Goal: Task Accomplishment & Management: Manage account settings

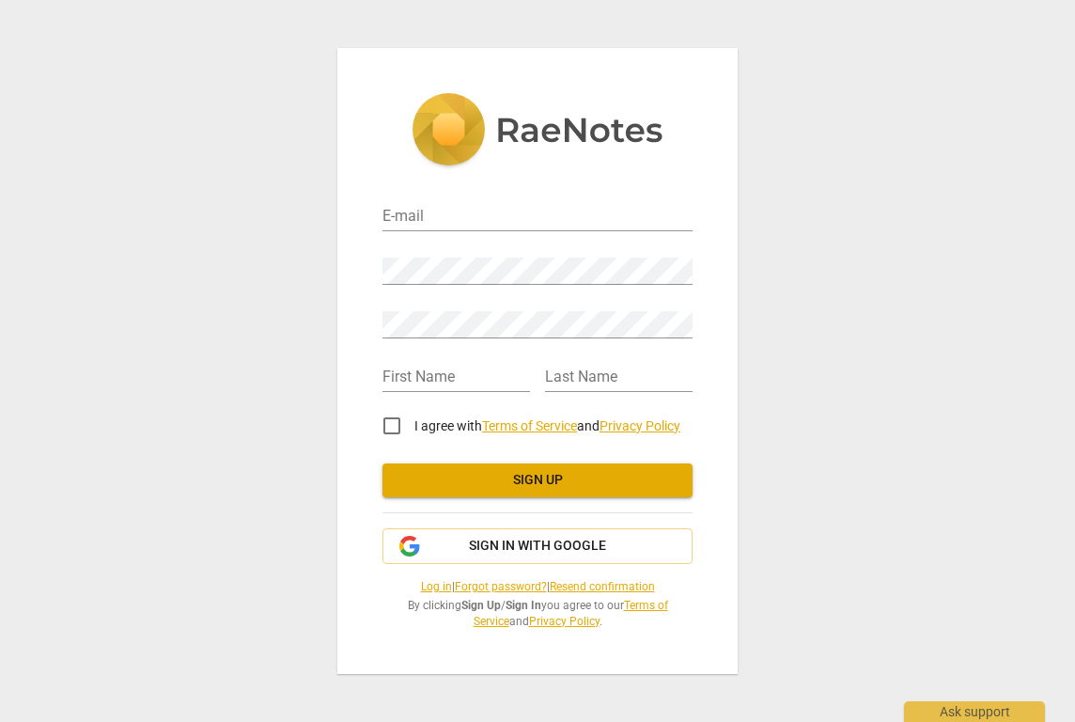
type input "[PERSON_NAME][EMAIL_ADDRESS][PERSON_NAME][DOMAIN_NAME]"
type input "[PERSON_NAME]"
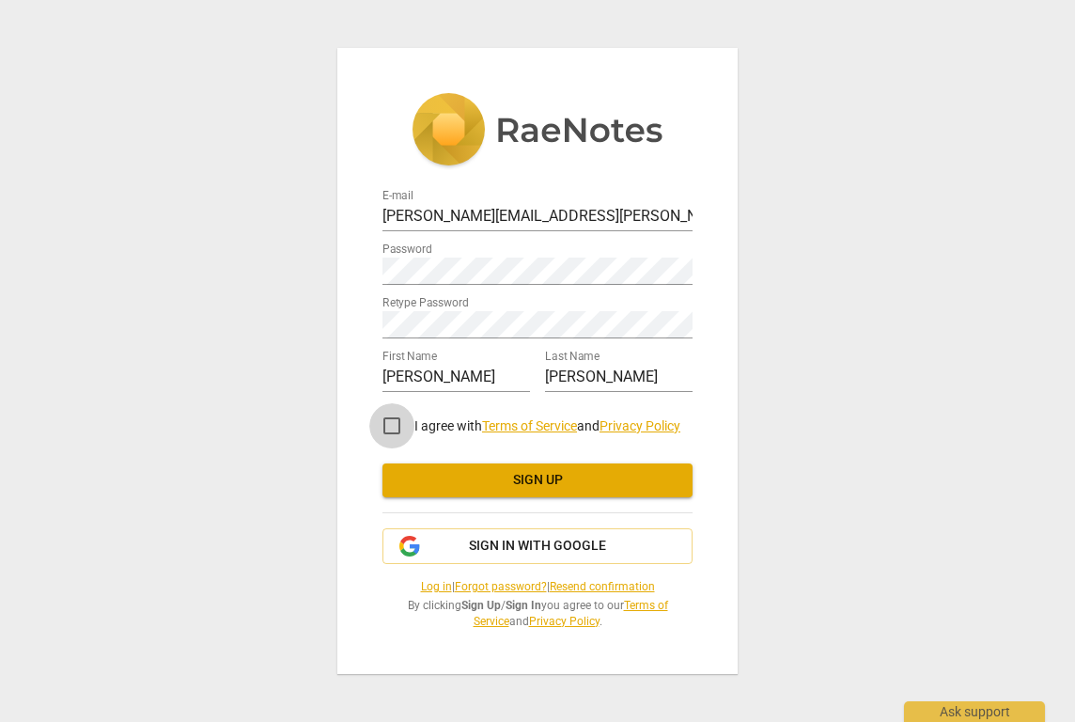
click at [393, 428] on input "I agree with Terms of Service and Privacy Policy" at bounding box center [391, 425] width 45 height 45
checkbox input "true"
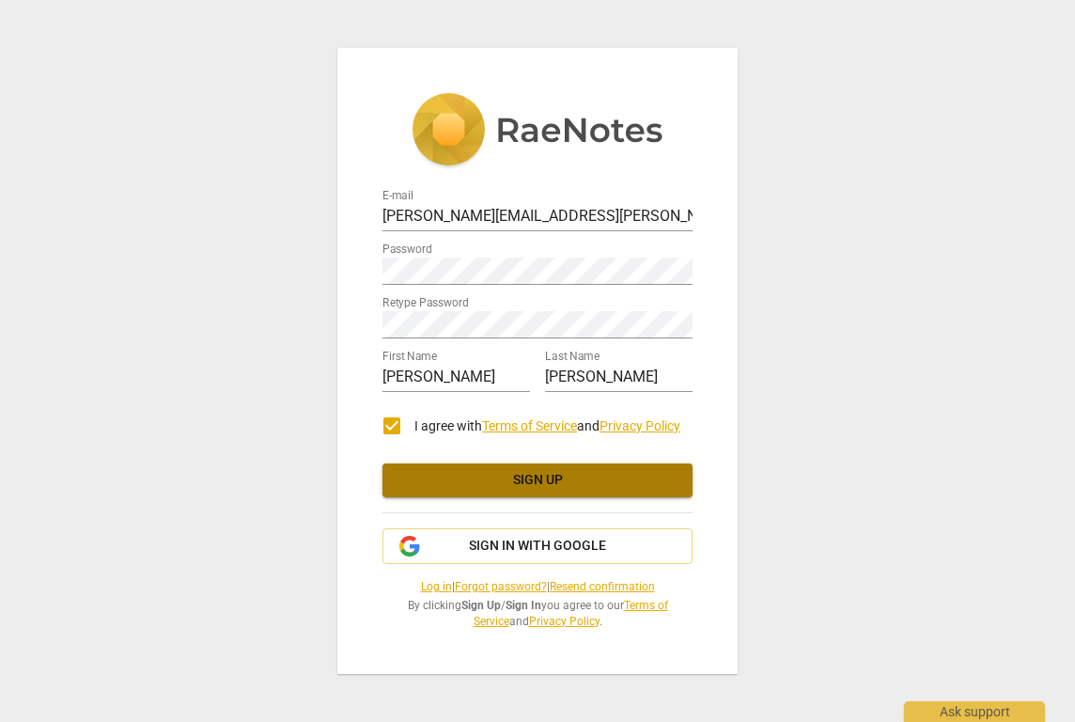
click at [425, 490] on span "Sign up" at bounding box center [538, 480] width 280 height 19
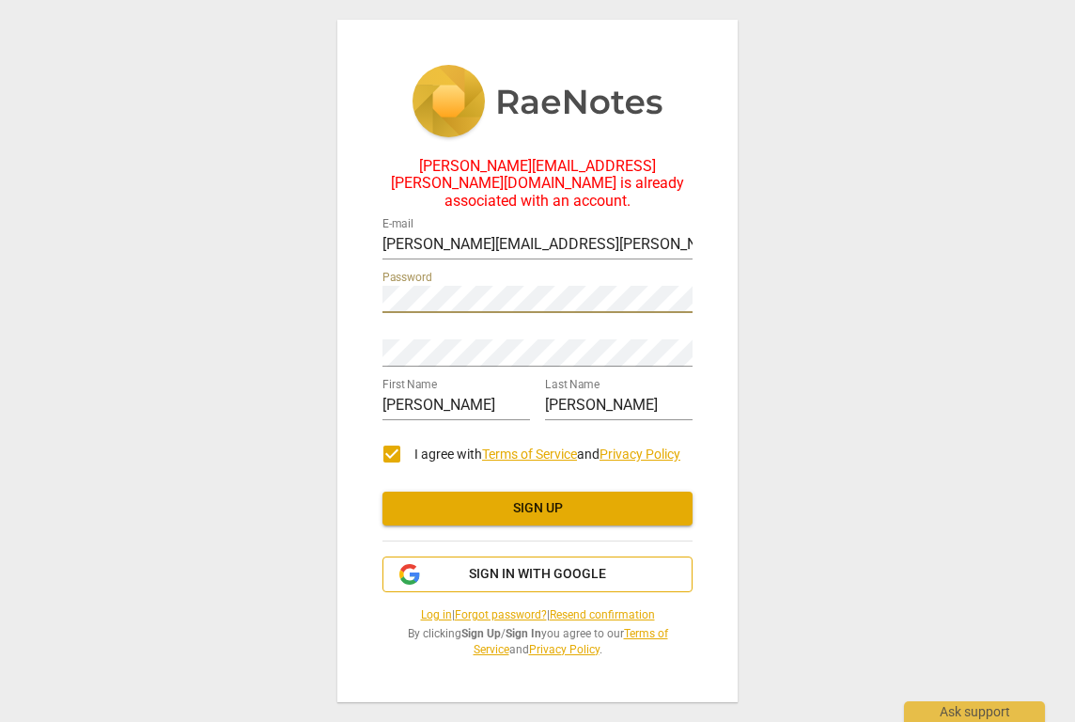
click at [571, 565] on span "Sign in with Google" at bounding box center [537, 574] width 137 height 19
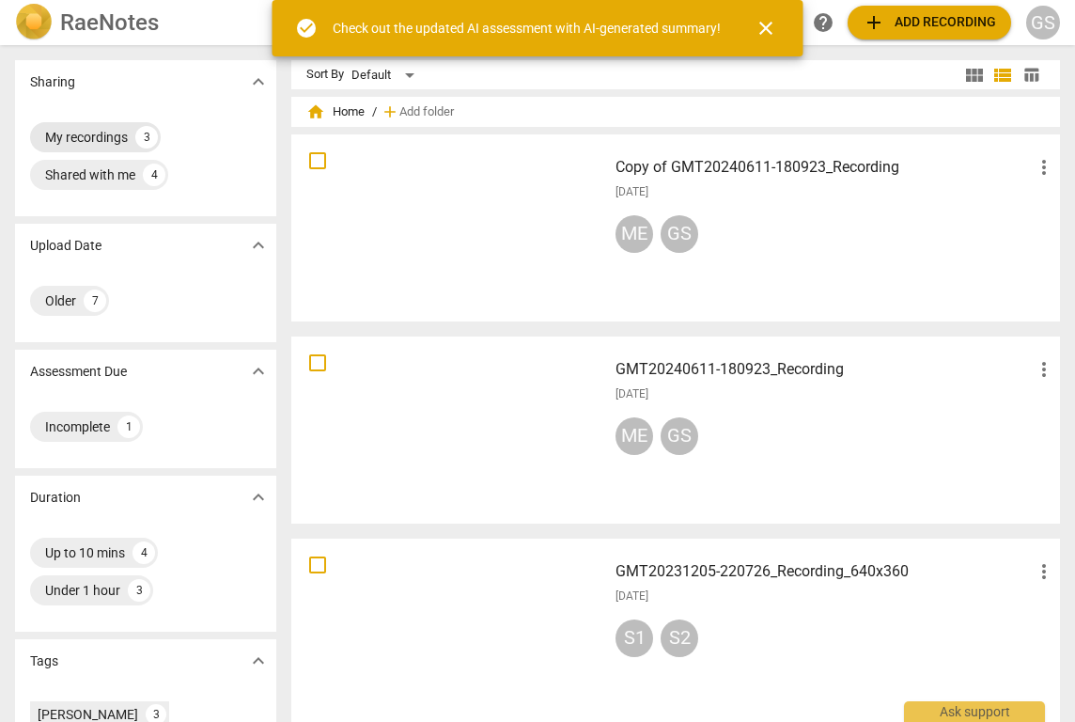
click at [127, 136] on div "My recordings" at bounding box center [86, 137] width 83 height 19
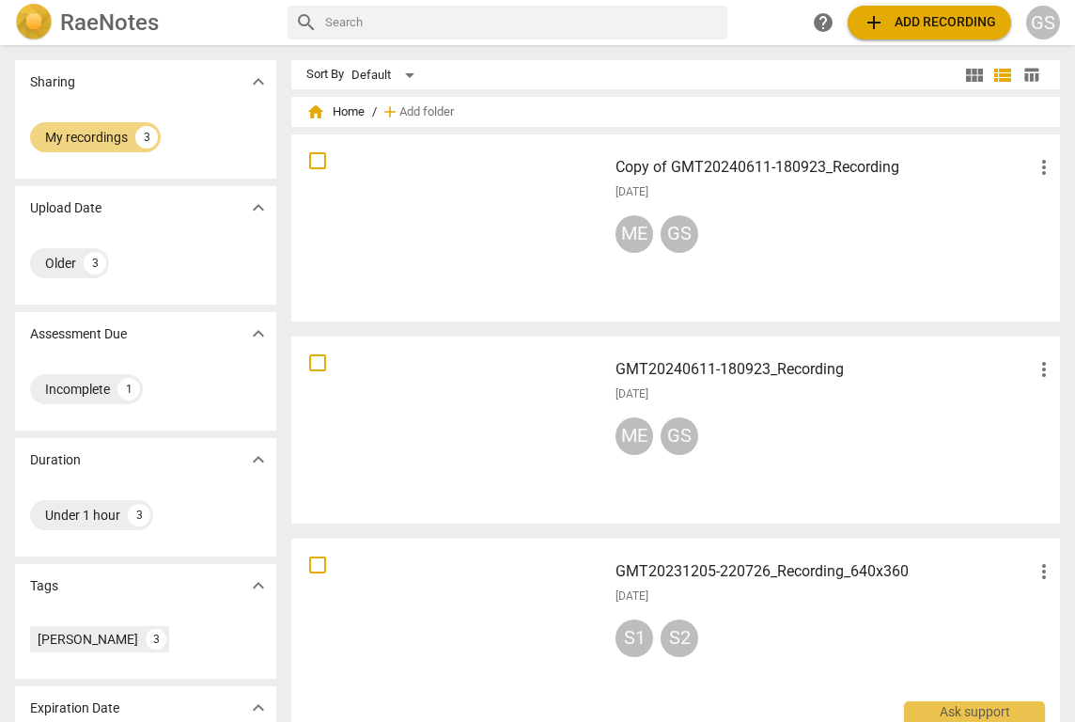
click at [649, 192] on span "[DATE]" at bounding box center [632, 192] width 33 height 16
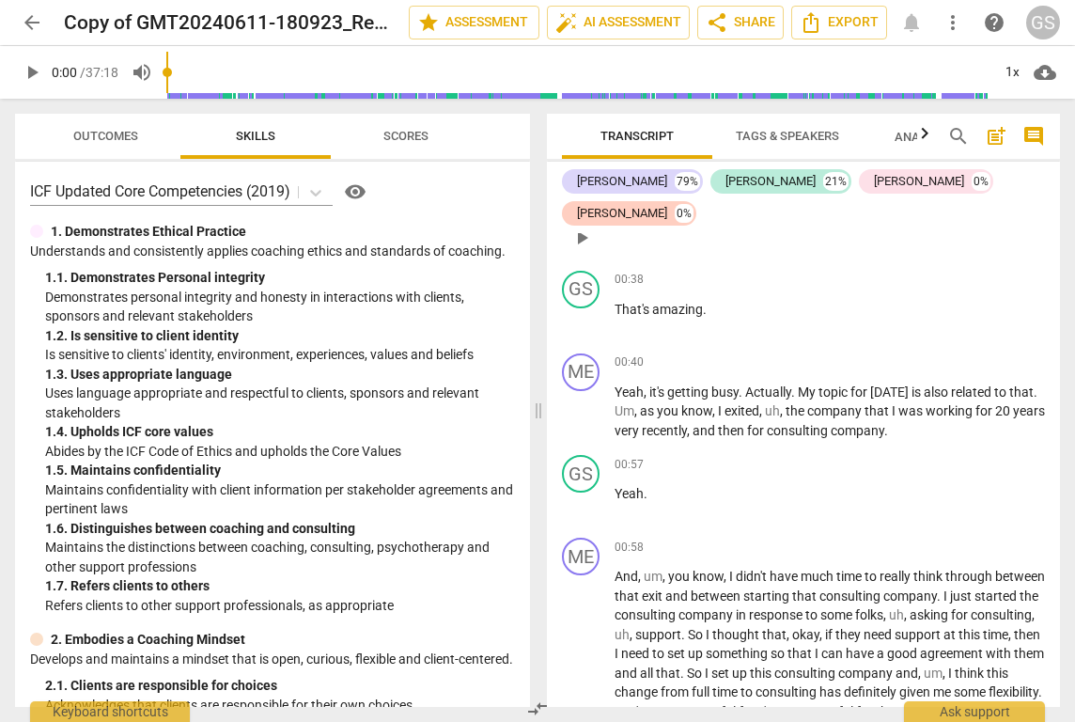
scroll to position [613, 0]
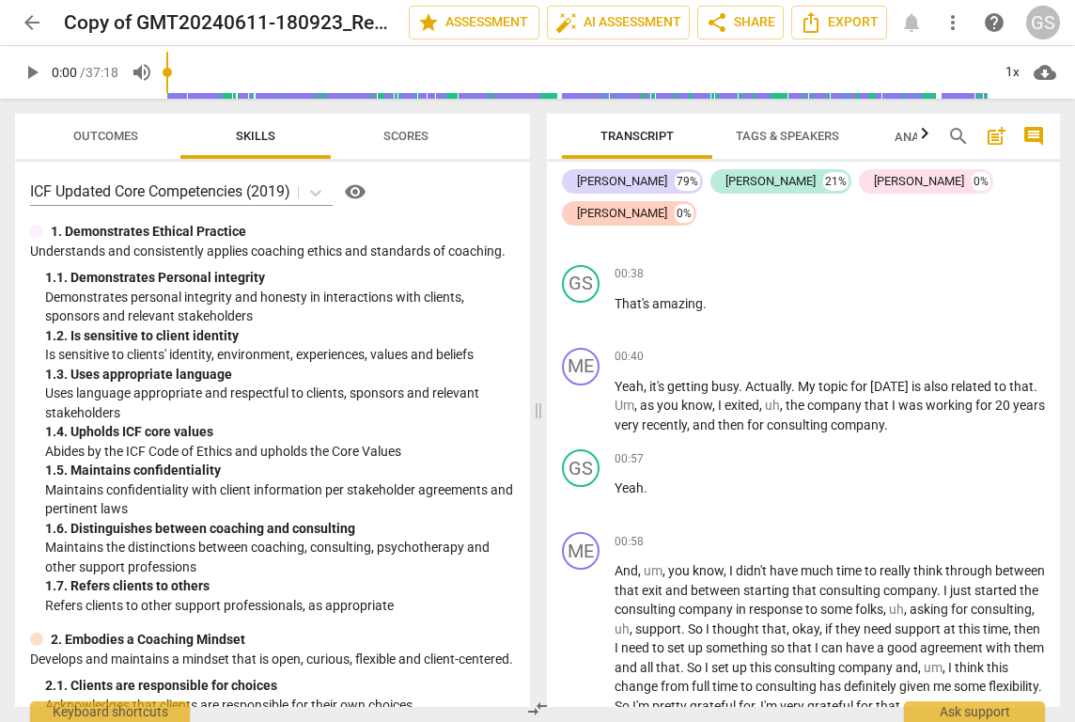
click at [422, 131] on span "Scores" at bounding box center [406, 136] width 45 height 14
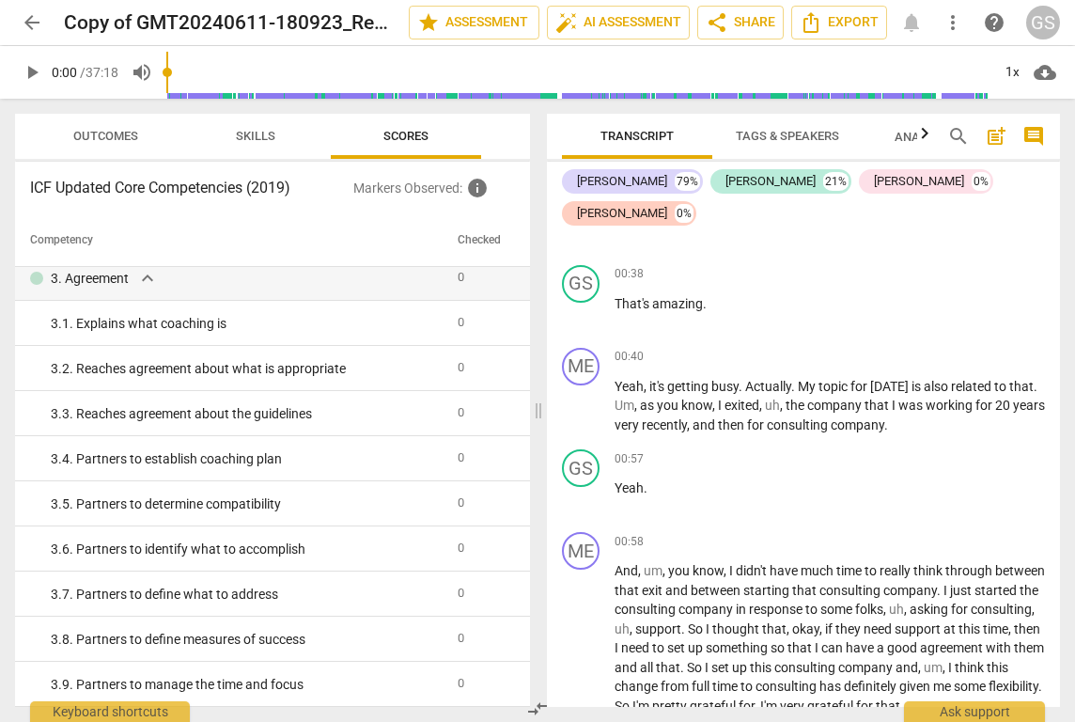
scroll to position [780, 0]
click at [901, 135] on span "Analytics New" at bounding box center [938, 137] width 87 height 14
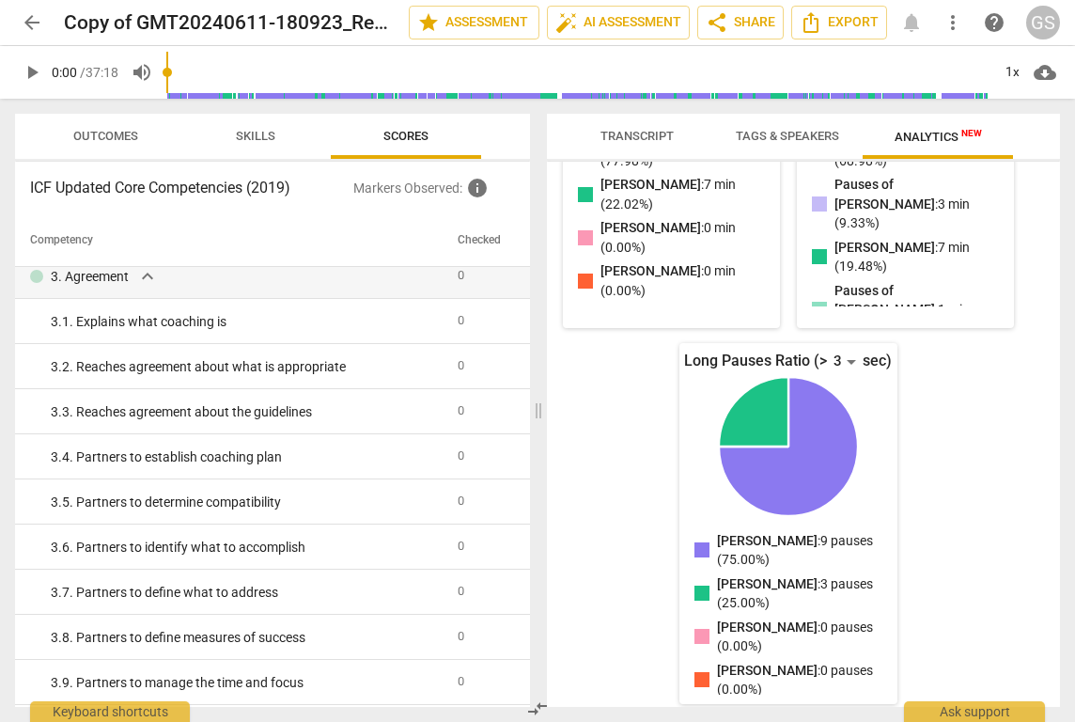
scroll to position [0, 0]
click at [795, 141] on span "Tags & Speakers" at bounding box center [787, 136] width 103 height 14
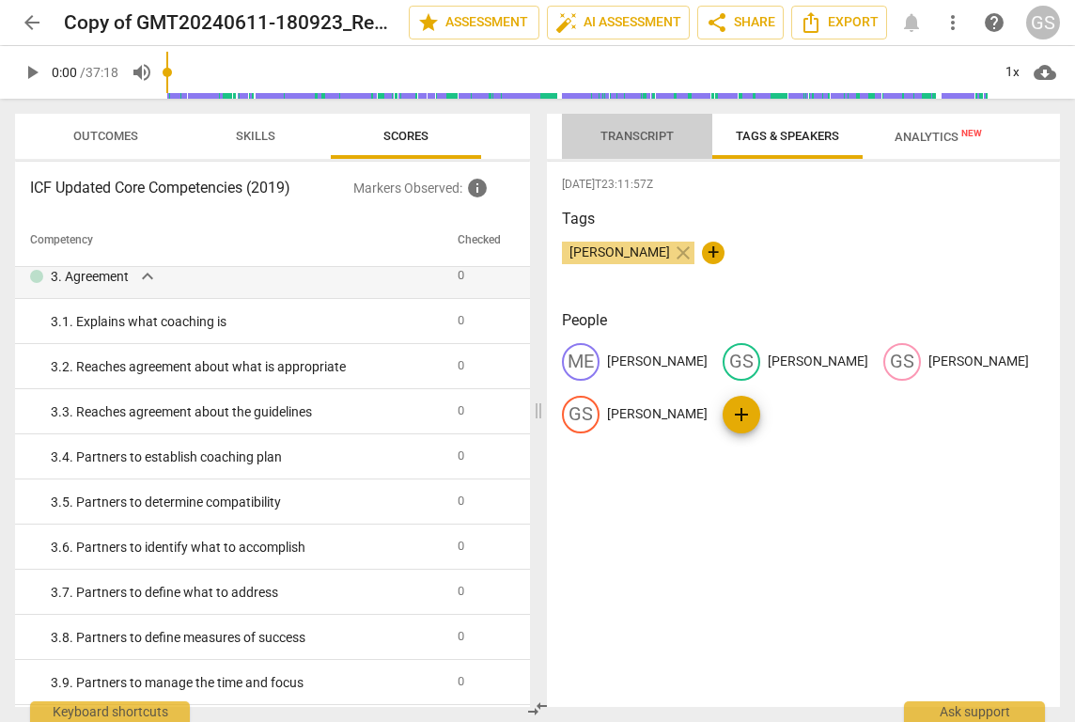
click at [652, 133] on span "Transcript" at bounding box center [637, 136] width 73 height 14
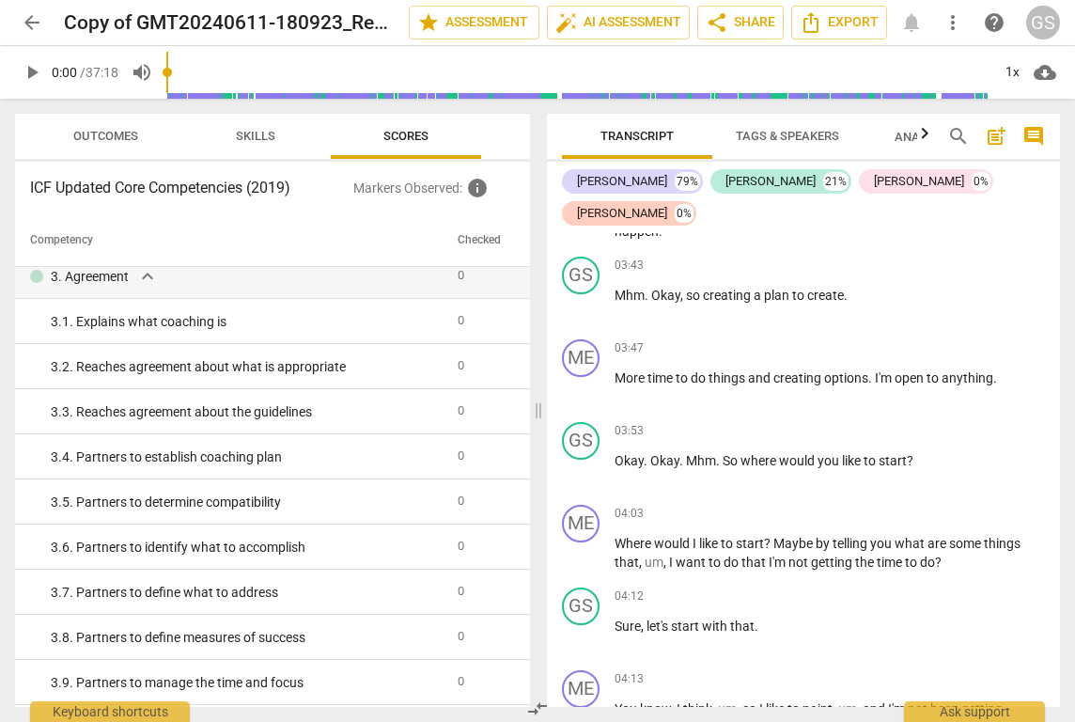
scroll to position [2127, 0]
click at [34, 27] on span "arrow_back" at bounding box center [32, 22] width 23 height 23
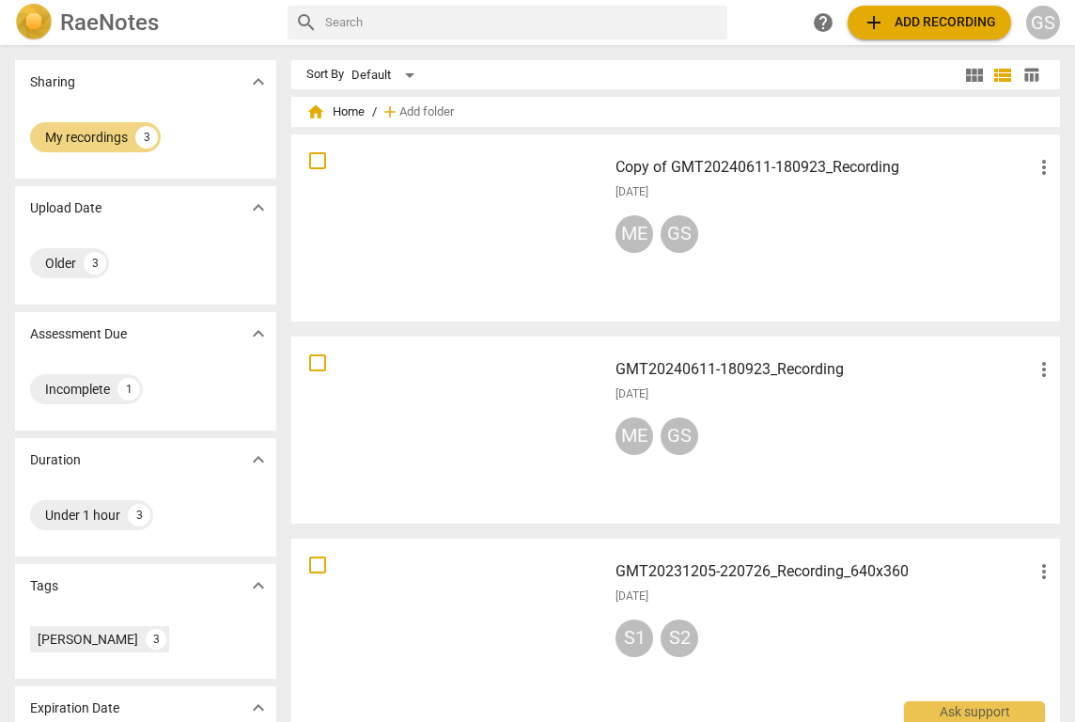
click at [723, 376] on h3 "GMT20240611-180923_Recording" at bounding box center [824, 369] width 417 height 23
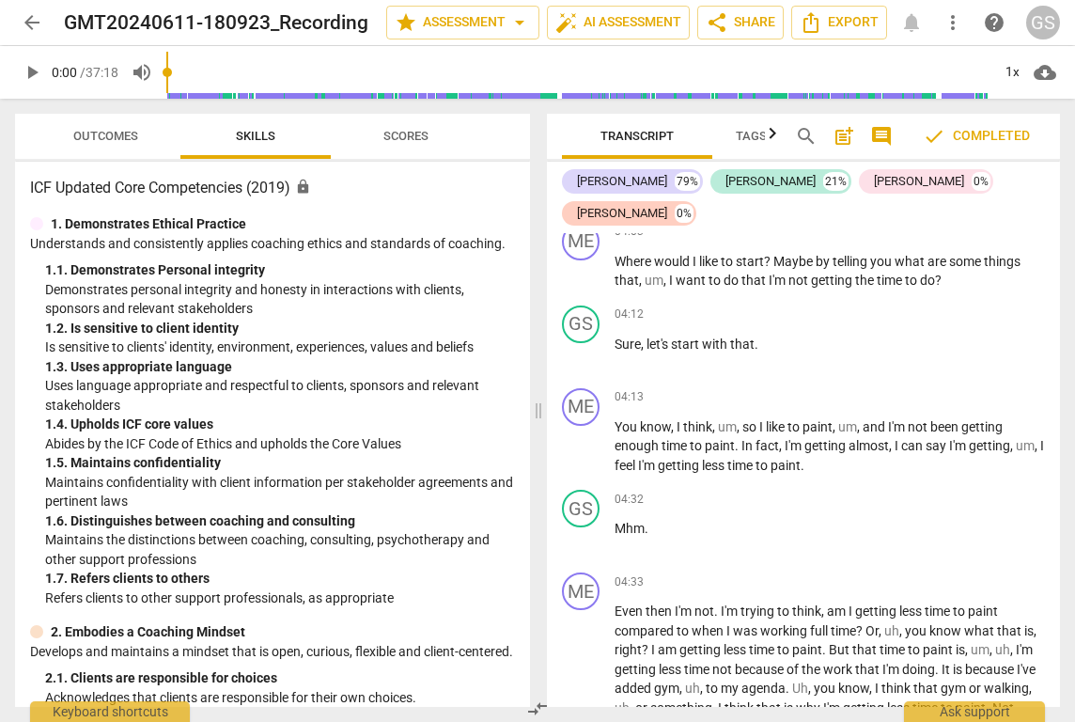
scroll to position [2424, 0]
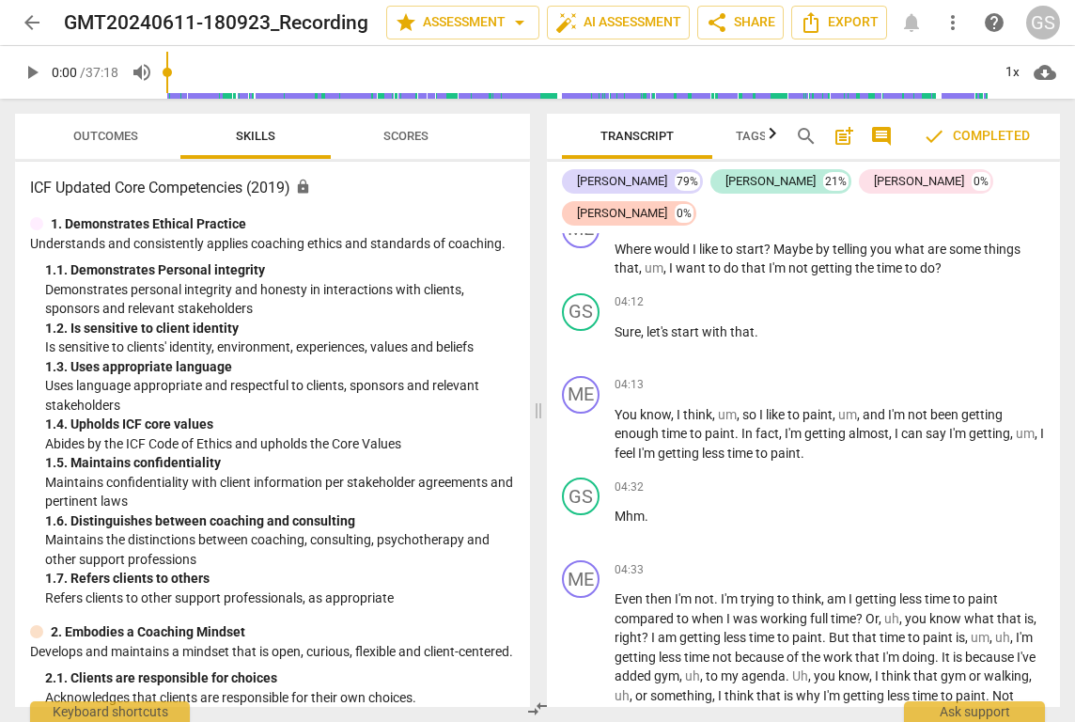
click at [34, 20] on span "arrow_back" at bounding box center [32, 22] width 23 height 23
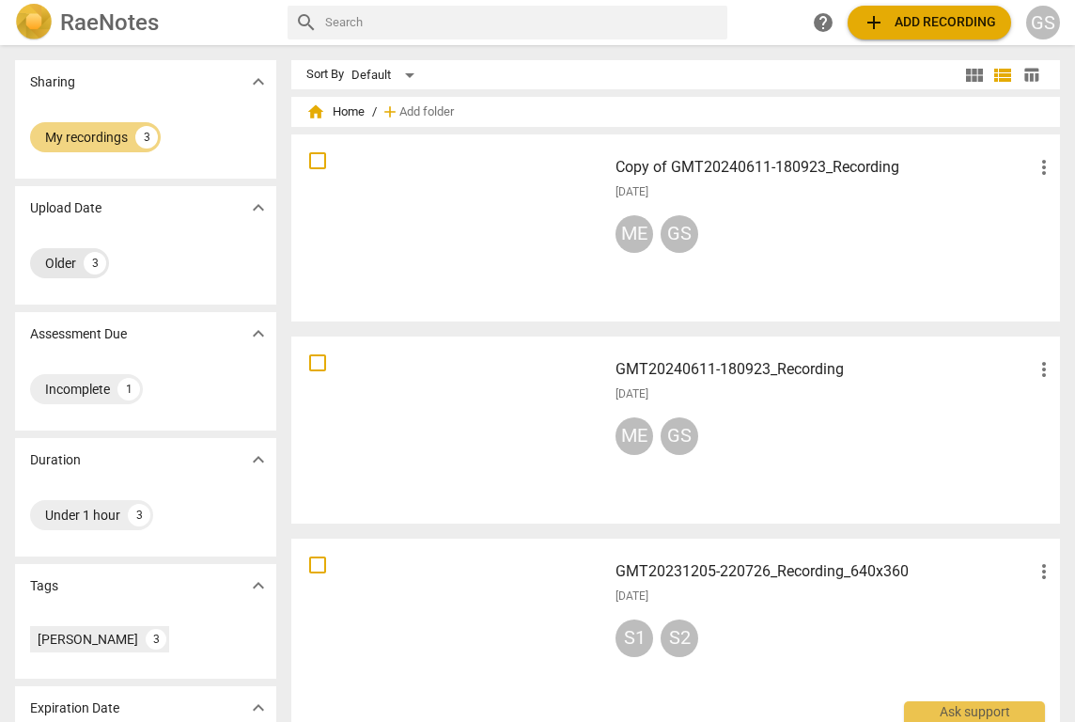
click at [70, 268] on div "Older" at bounding box center [60, 263] width 31 height 19
